Goal: Information Seeking & Learning: Learn about a topic

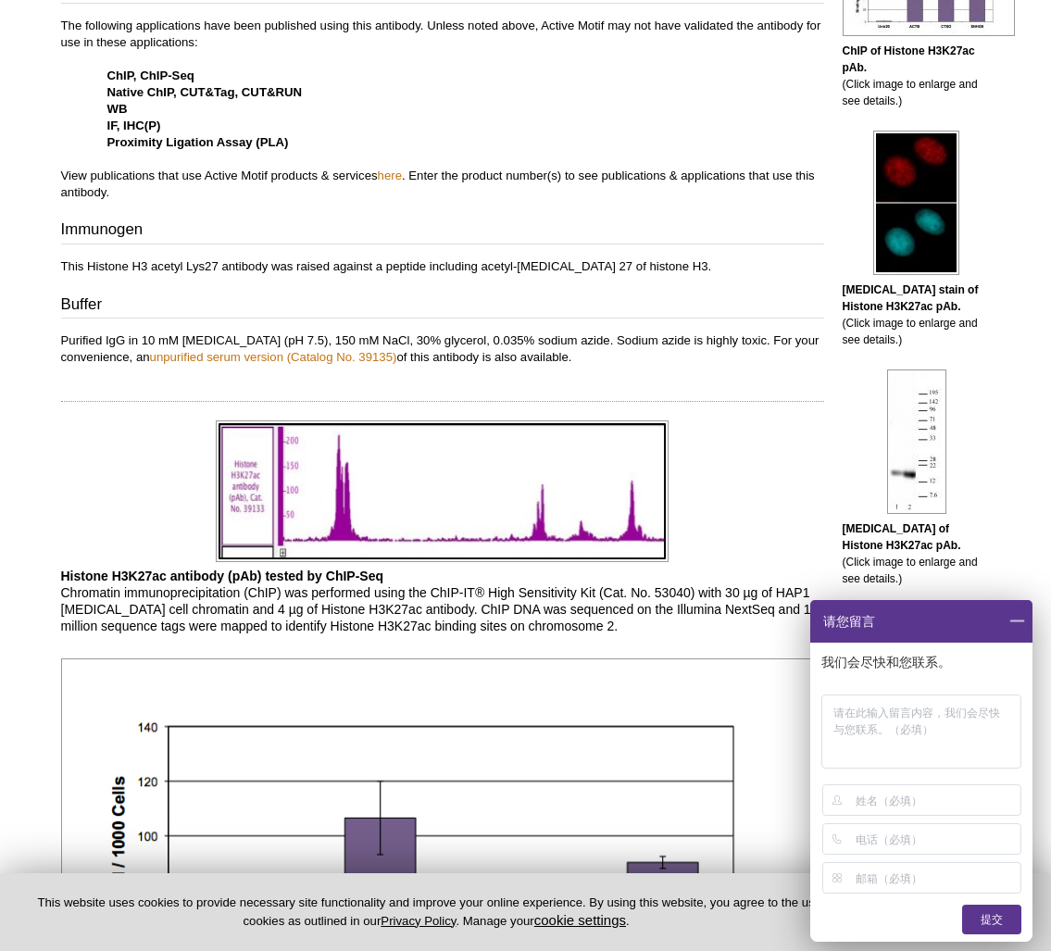
scroll to position [812, 0]
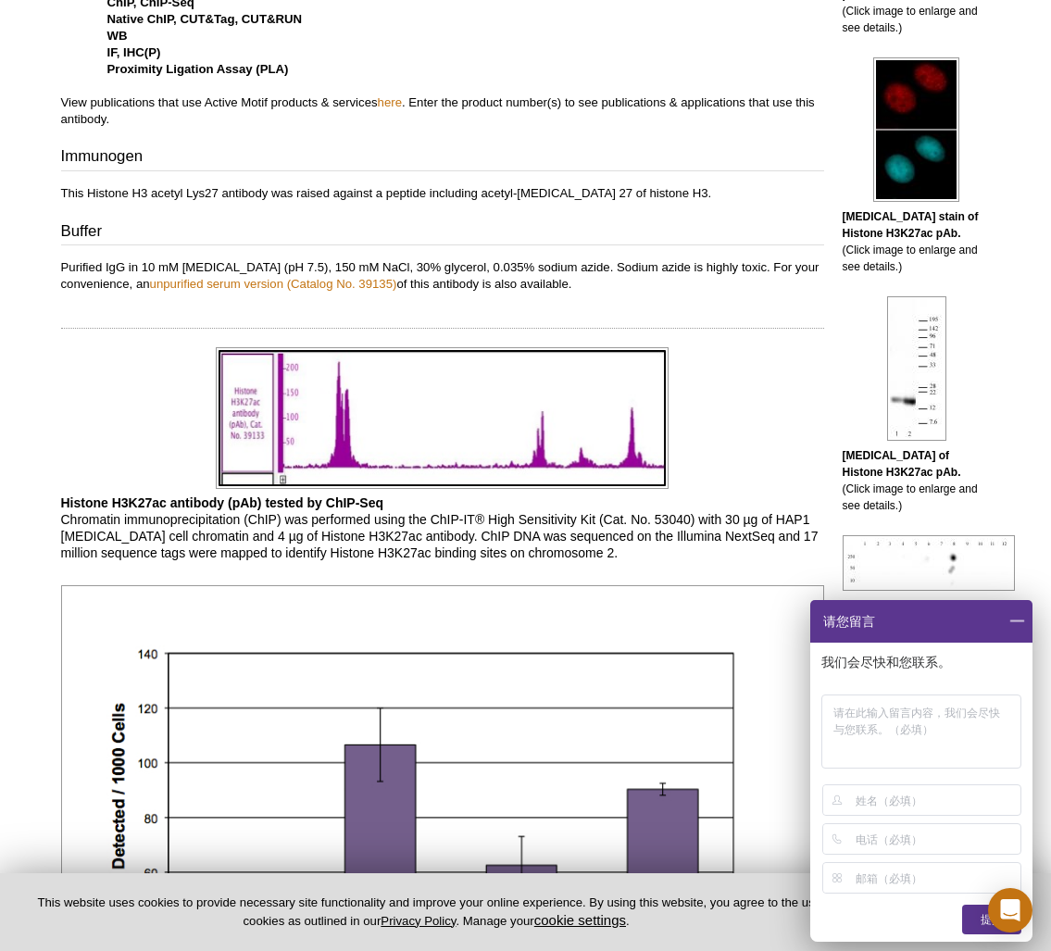
click at [1015, 622] on span at bounding box center [1016, 621] width 31 height 43
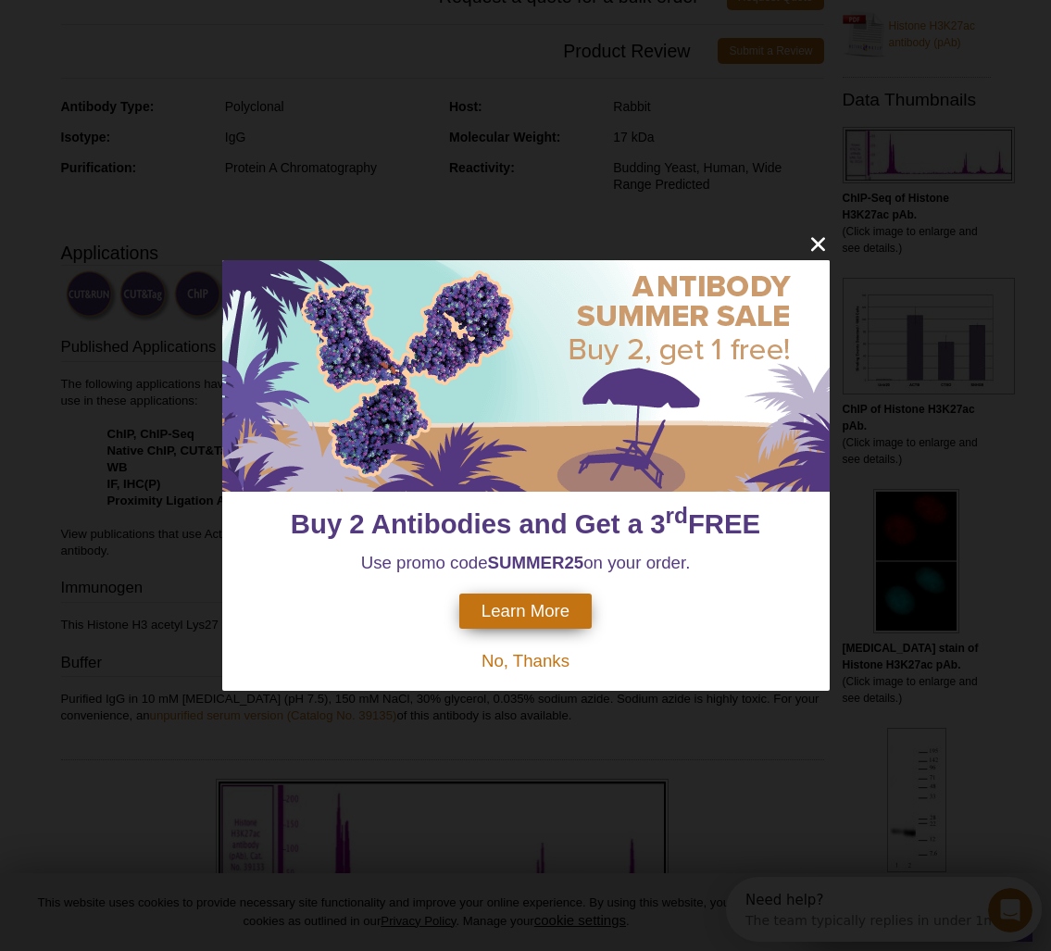
scroll to position [0, 0]
click at [826, 246] on icon "close" at bounding box center [817, 243] width 23 height 23
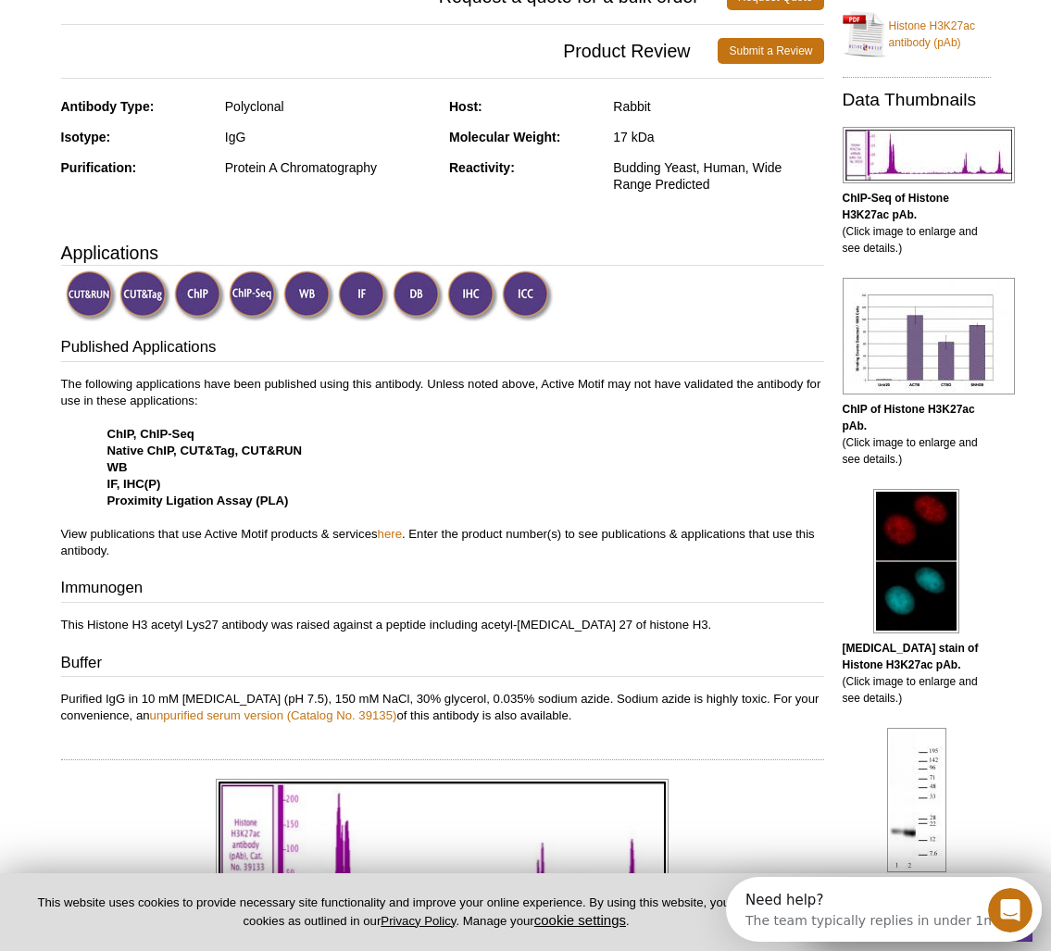
click at [819, 245] on h3 "Applications" at bounding box center [442, 253] width 763 height 28
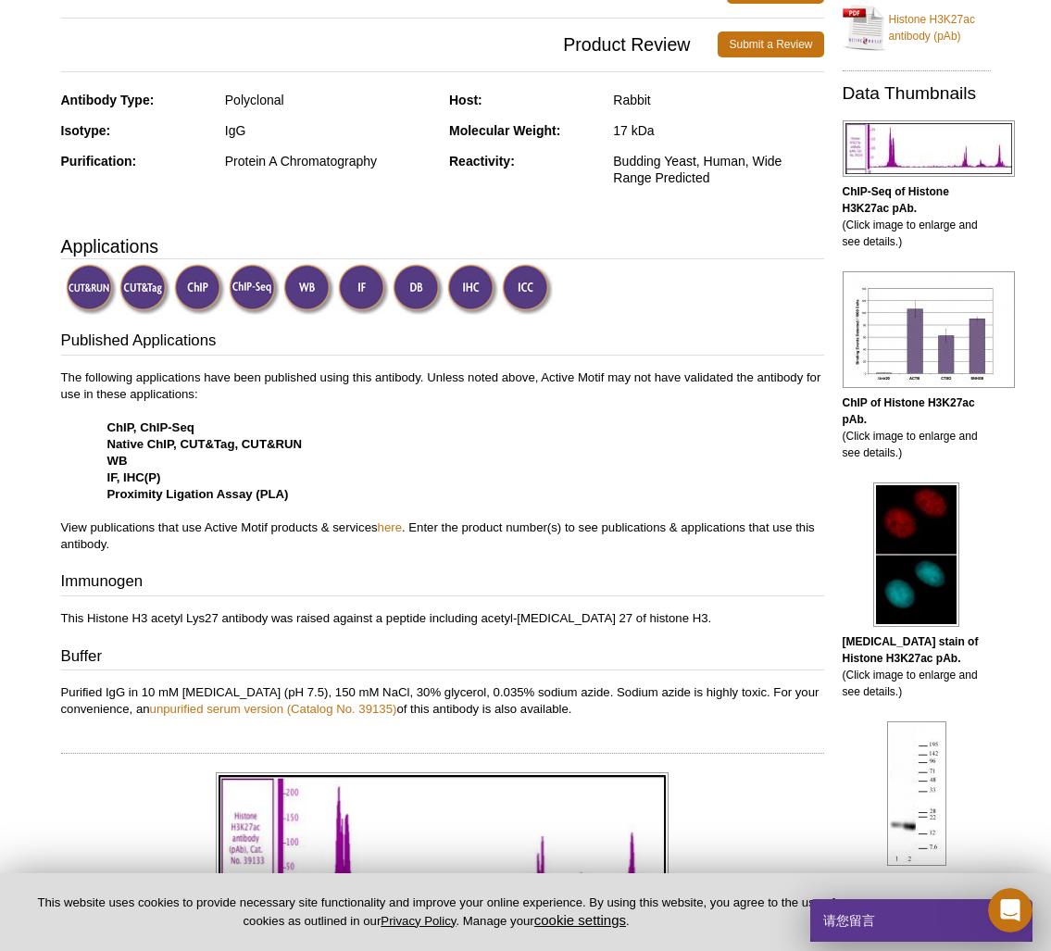
scroll to position [387, 1]
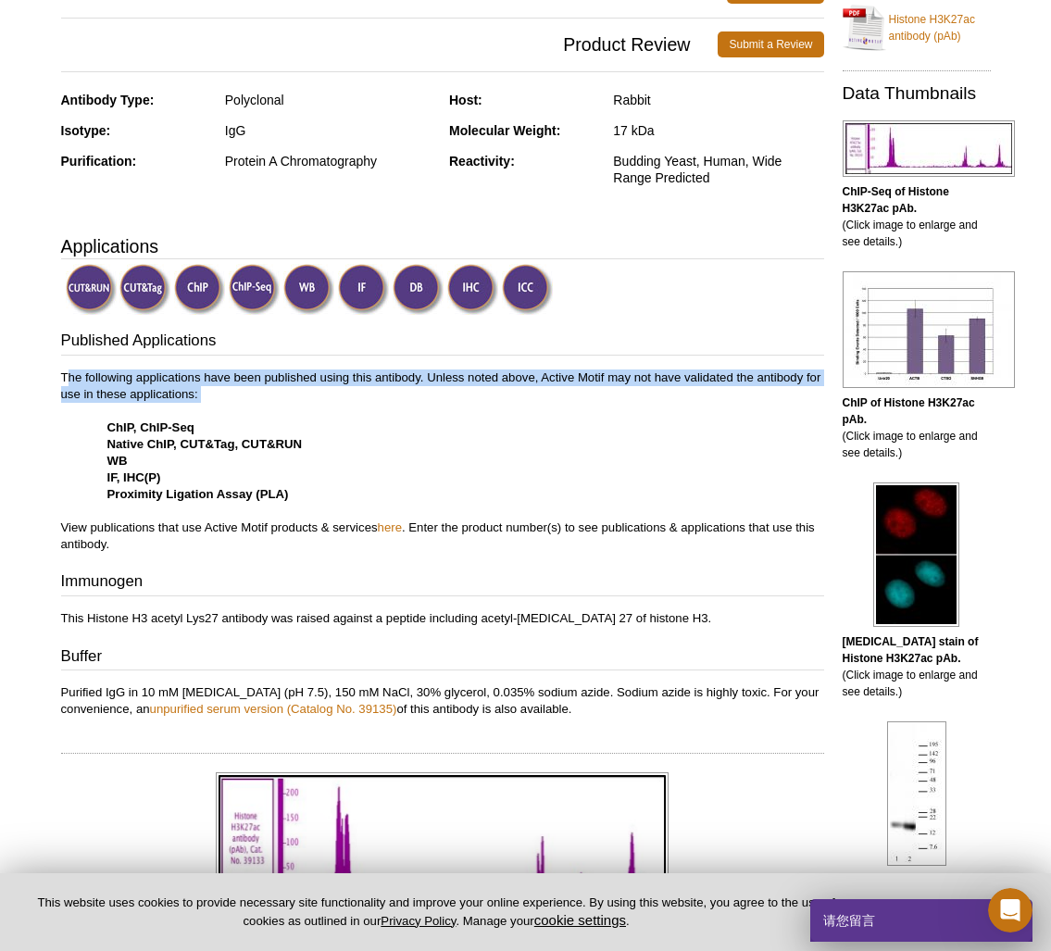
drag, startPoint x: 68, startPoint y: 380, endPoint x: 243, endPoint y: 402, distance: 175.3
click at [243, 402] on p "The following applications have been published using this antibody. Unless note…" at bounding box center [442, 460] width 763 height 183
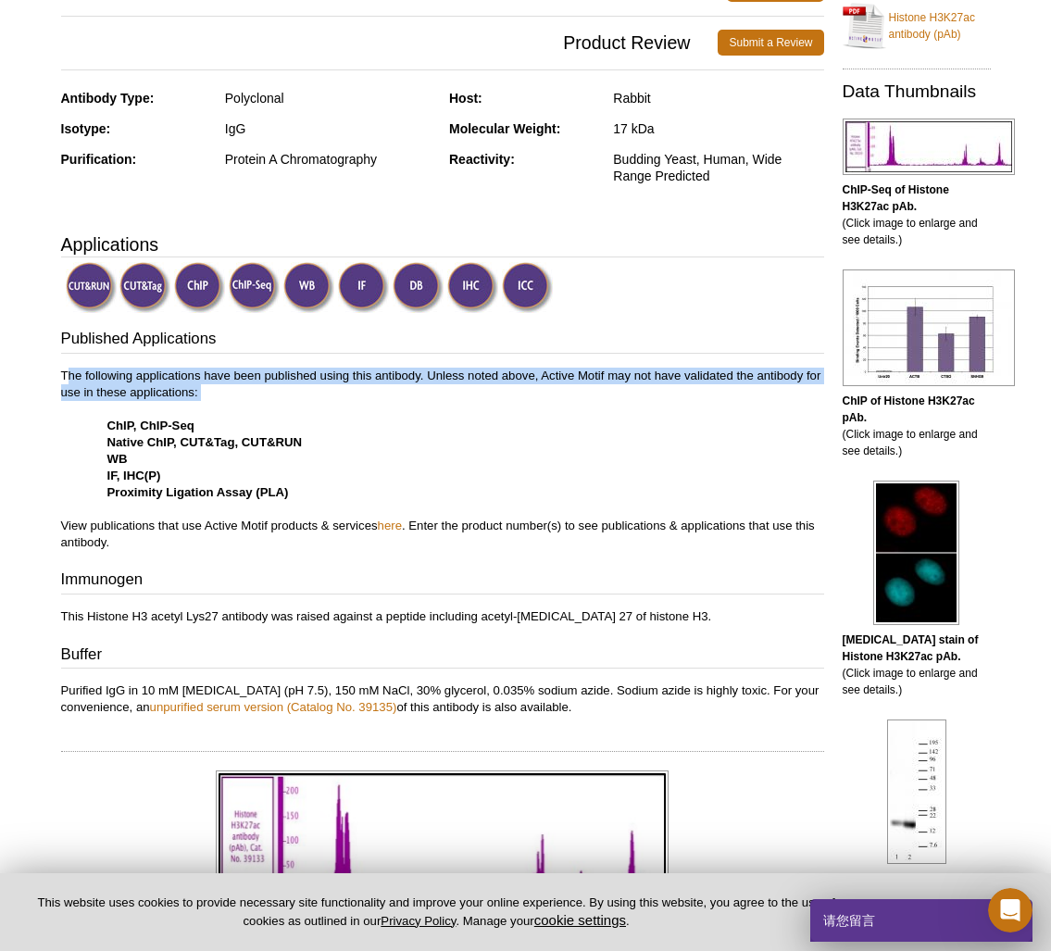
click at [249, 408] on p "The following applications have been published using this antibody. Unless note…" at bounding box center [442, 458] width 763 height 183
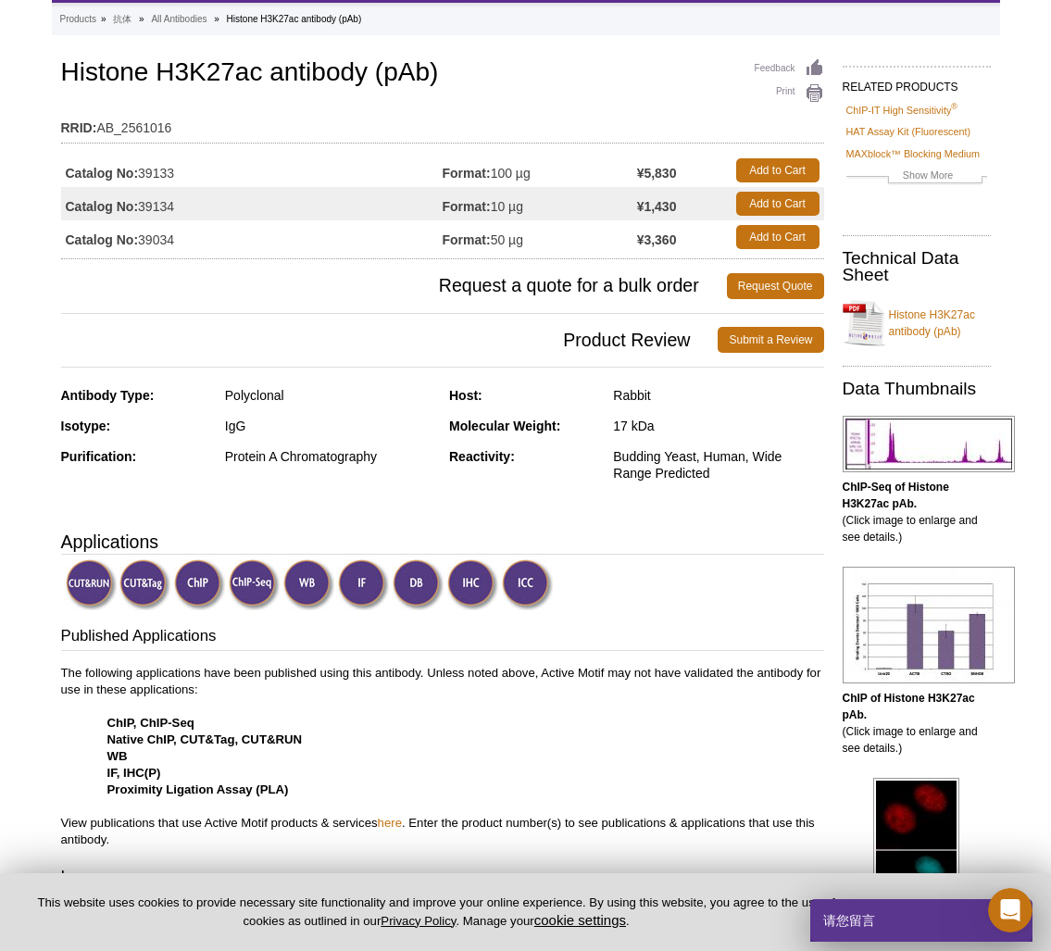
scroll to position [93, 6]
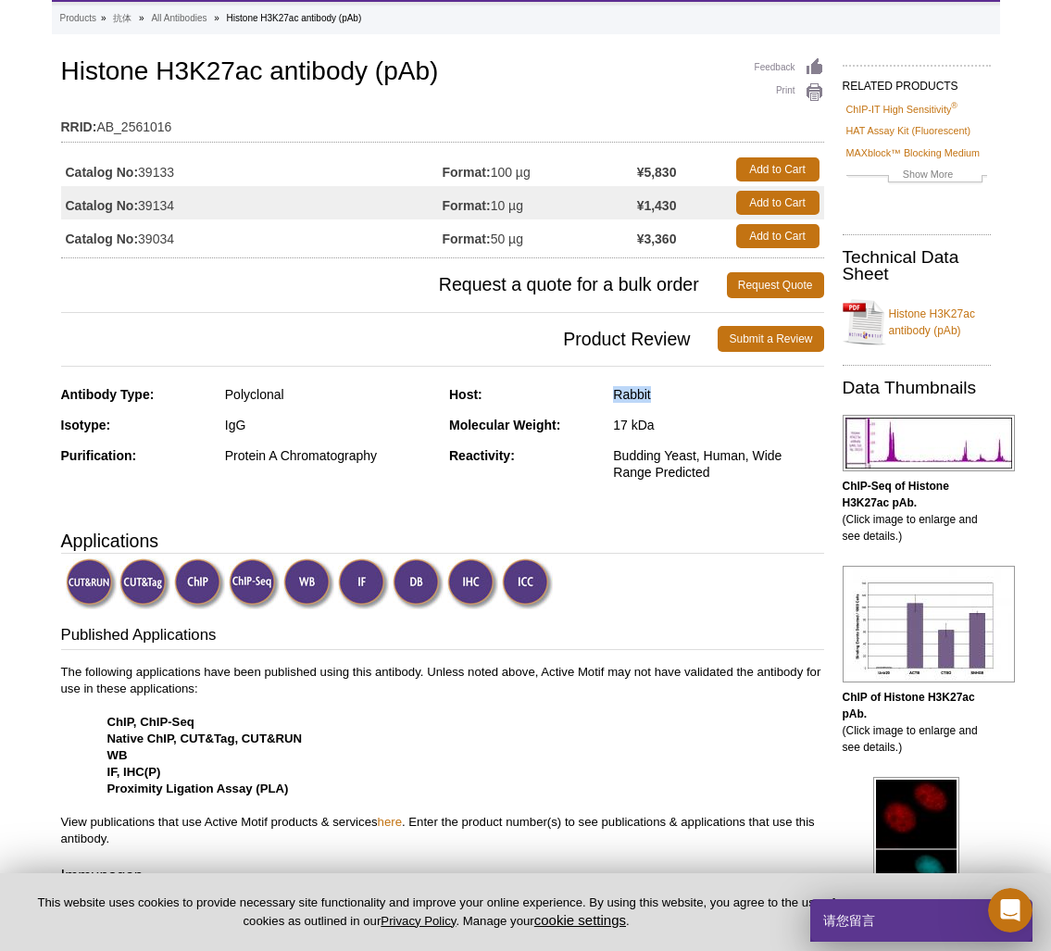
drag, startPoint x: 444, startPoint y: 405, endPoint x: 729, endPoint y: 410, distance: 285.1
click at [722, 410] on div "Host: Rabbit" at bounding box center [636, 401] width 375 height 31
click at [729, 410] on div "Host: Rabbit" at bounding box center [636, 401] width 375 height 31
drag, startPoint x: 605, startPoint y: 422, endPoint x: 682, endPoint y: 426, distance: 76.9
click at [682, 426] on div "Molecular Weight: 17 kDa" at bounding box center [636, 432] width 375 height 31
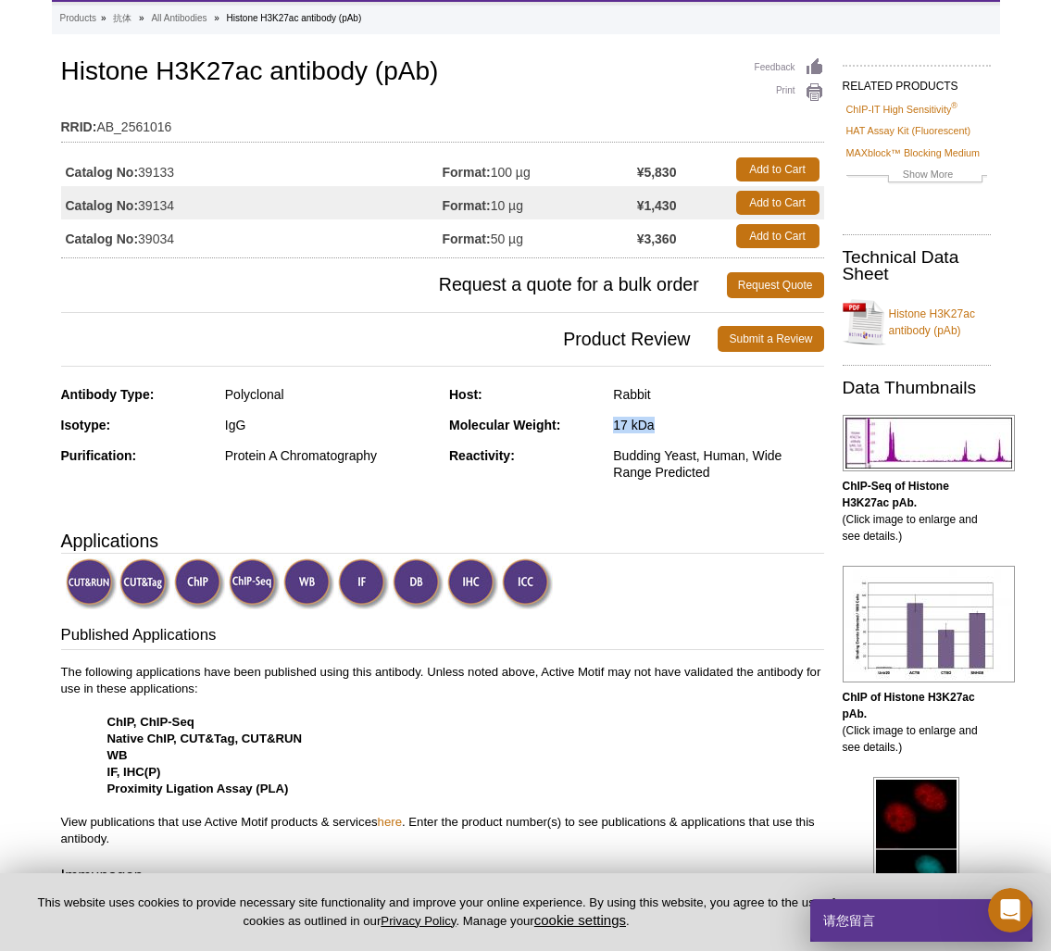
click at [688, 426] on div "17 kDa" at bounding box center [718, 425] width 210 height 17
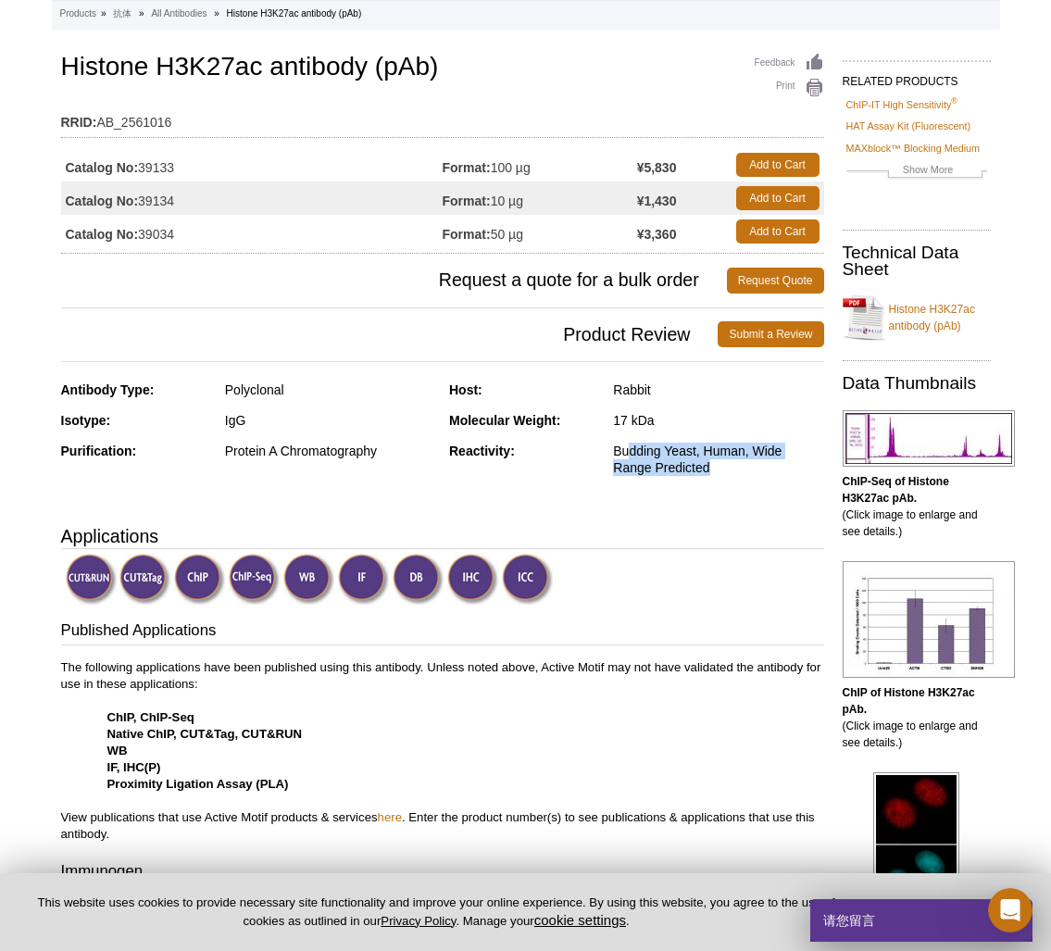
drag, startPoint x: 621, startPoint y: 455, endPoint x: 737, endPoint y: 459, distance: 115.8
click at [737, 459] on div "Budding Yeast, Human, Wide Range Predicted" at bounding box center [718, 458] width 210 height 33
click at [742, 487] on div "Reactivity: Budding Yeast, Human, Wide Range Predicted" at bounding box center [636, 465] width 375 height 47
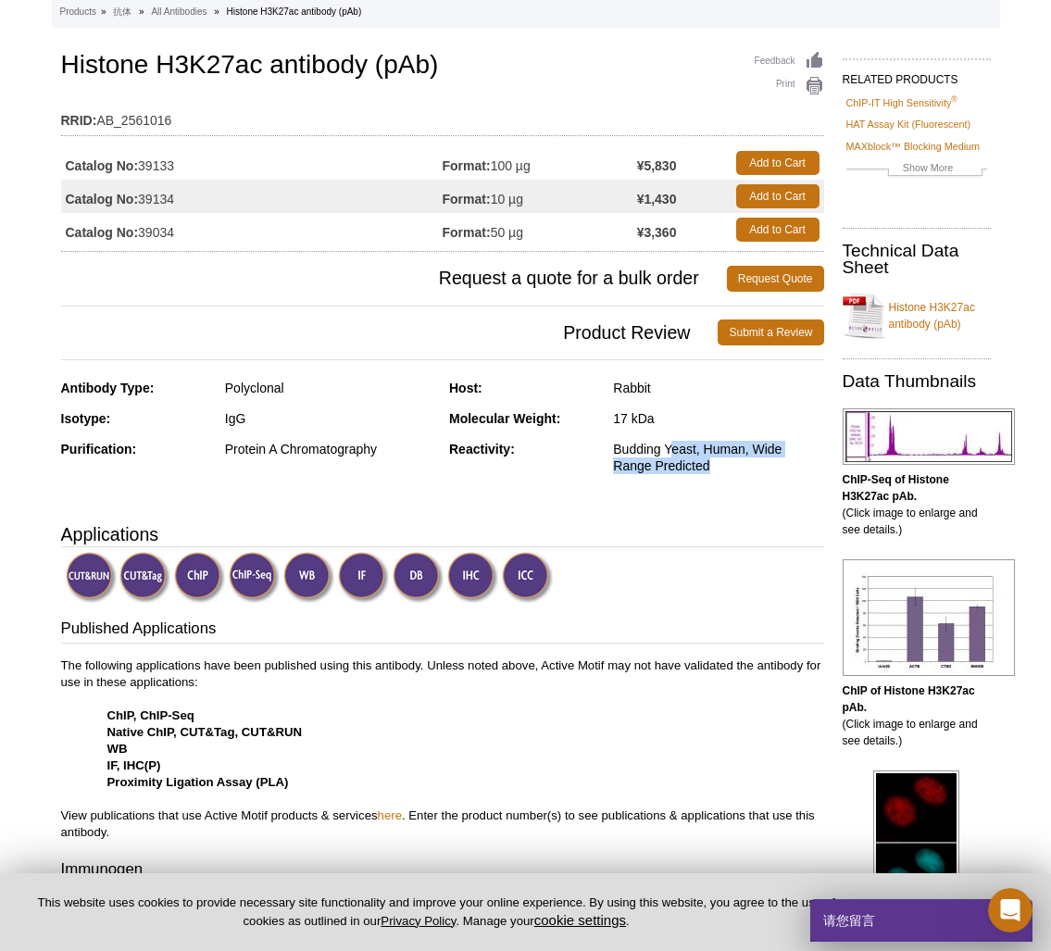
drag, startPoint x: 667, startPoint y: 452, endPoint x: 779, endPoint y: 479, distance: 115.2
click at [779, 479] on div "Reactivity: Budding Yeast, Human, Wide Range Predicted" at bounding box center [636, 464] width 375 height 47
drag, startPoint x: 777, startPoint y: 485, endPoint x: 763, endPoint y: 487, distance: 14.9
click at [777, 485] on div "Reactivity: Budding Yeast, Human, Wide Range Predicted" at bounding box center [636, 464] width 375 height 47
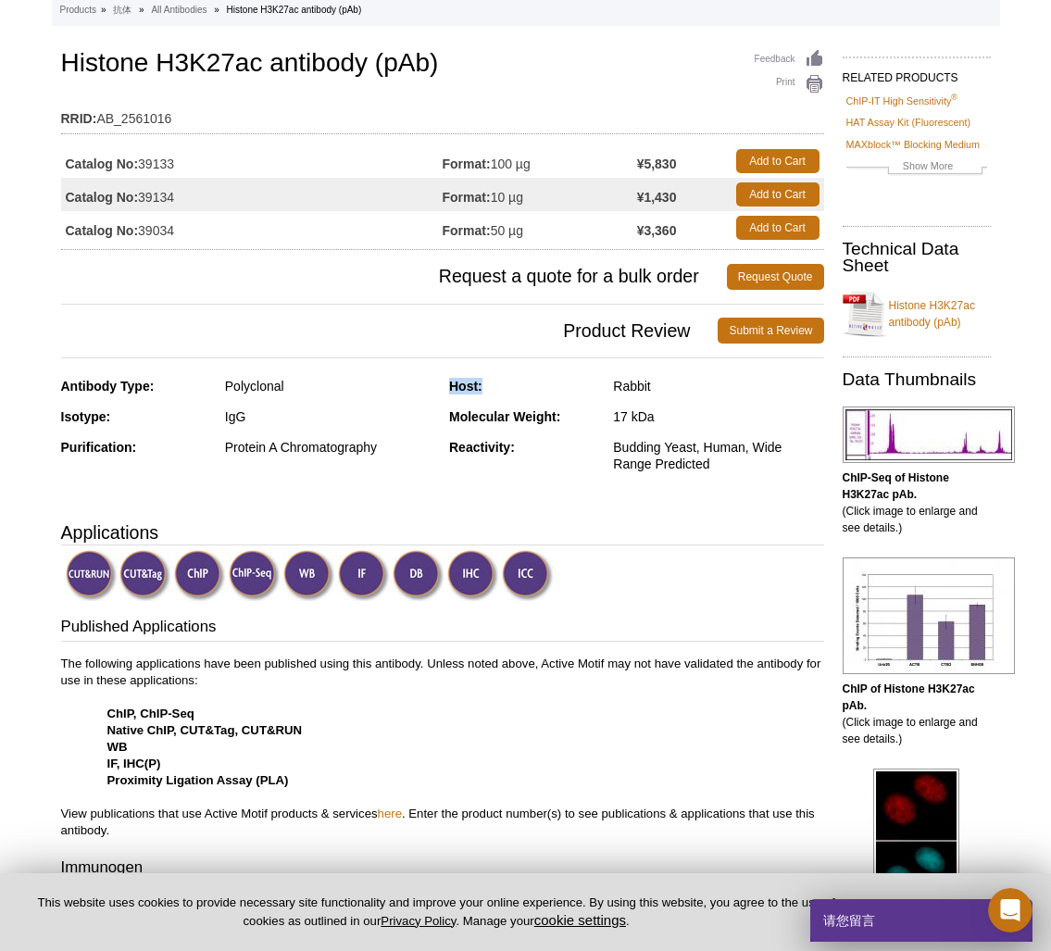
drag, startPoint x: 440, startPoint y: 386, endPoint x: 527, endPoint y: 387, distance: 87.0
click at [522, 387] on div "Antibody Type: Polyclonal Isotype: IgG Purification: Protein A Chromatography H…" at bounding box center [442, 439] width 763 height 122
click at [527, 387] on div "Host:" at bounding box center [524, 386] width 150 height 17
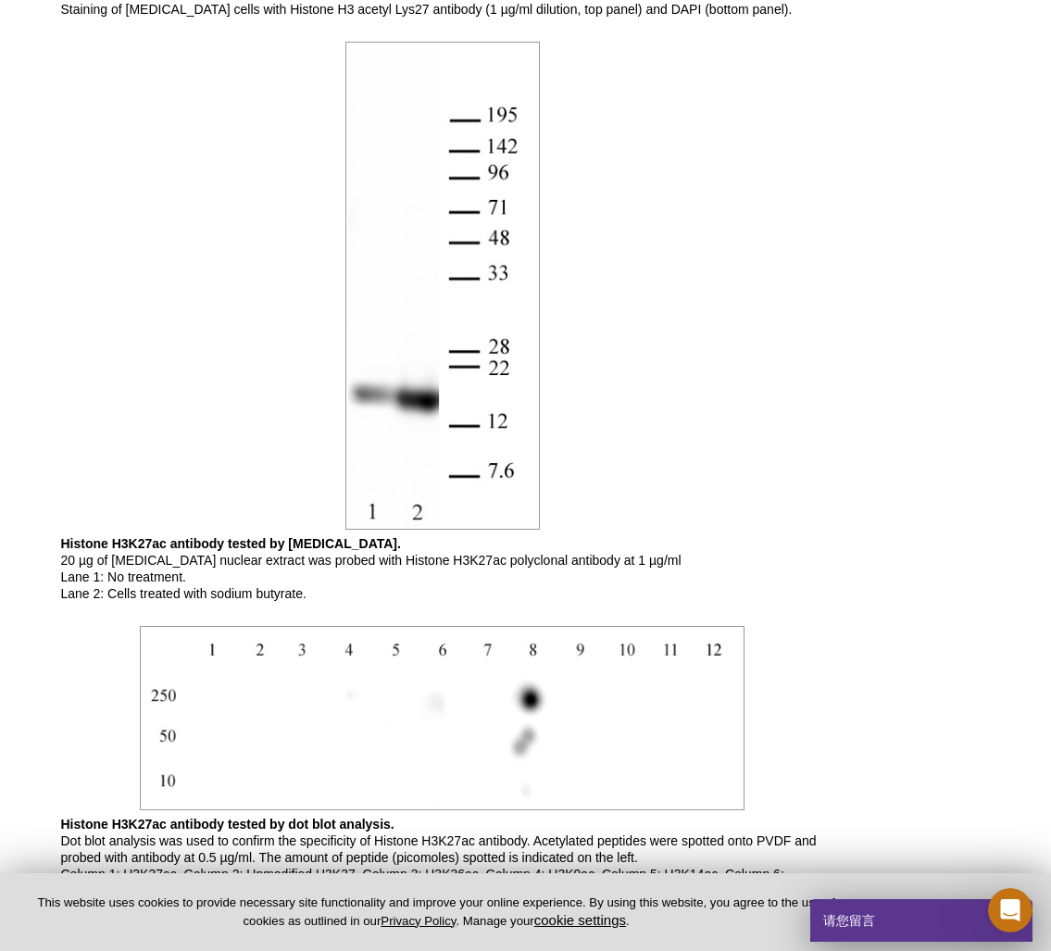
scroll to position [2602, 0]
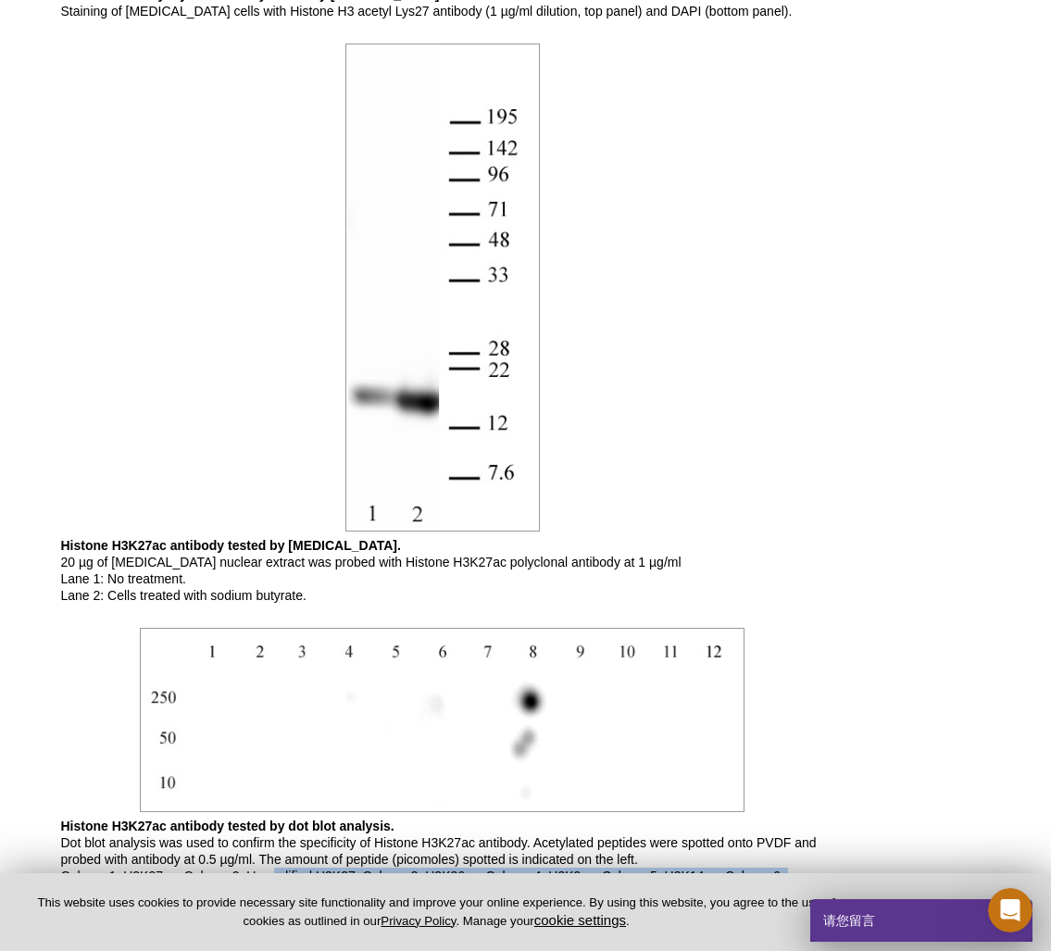
drag, startPoint x: 270, startPoint y: 480, endPoint x: 716, endPoint y: 493, distance: 446.3
click at [716, 817] on p "Histone H3K27ac antibody tested by dot blot analysis. Dot blot analysis was use…" at bounding box center [442, 867] width 763 height 100
click at [722, 817] on p "Histone H3K27ac antibody tested by dot blot analysis. Dot blot analysis was use…" at bounding box center [442, 867] width 763 height 100
